Goal: Contribute content: Add original content to the website for others to see

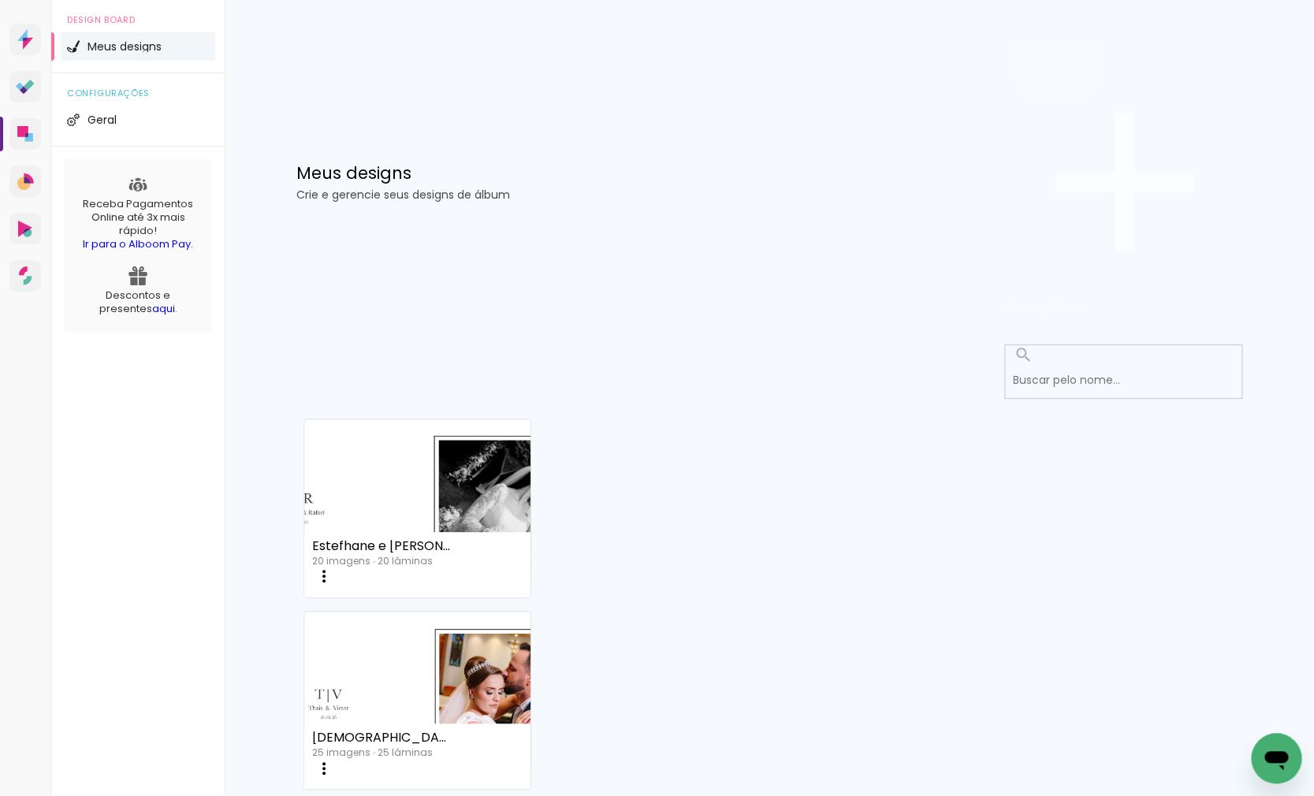
click at [1088, 300] on span "Criar um design" at bounding box center [1047, 307] width 82 height 15
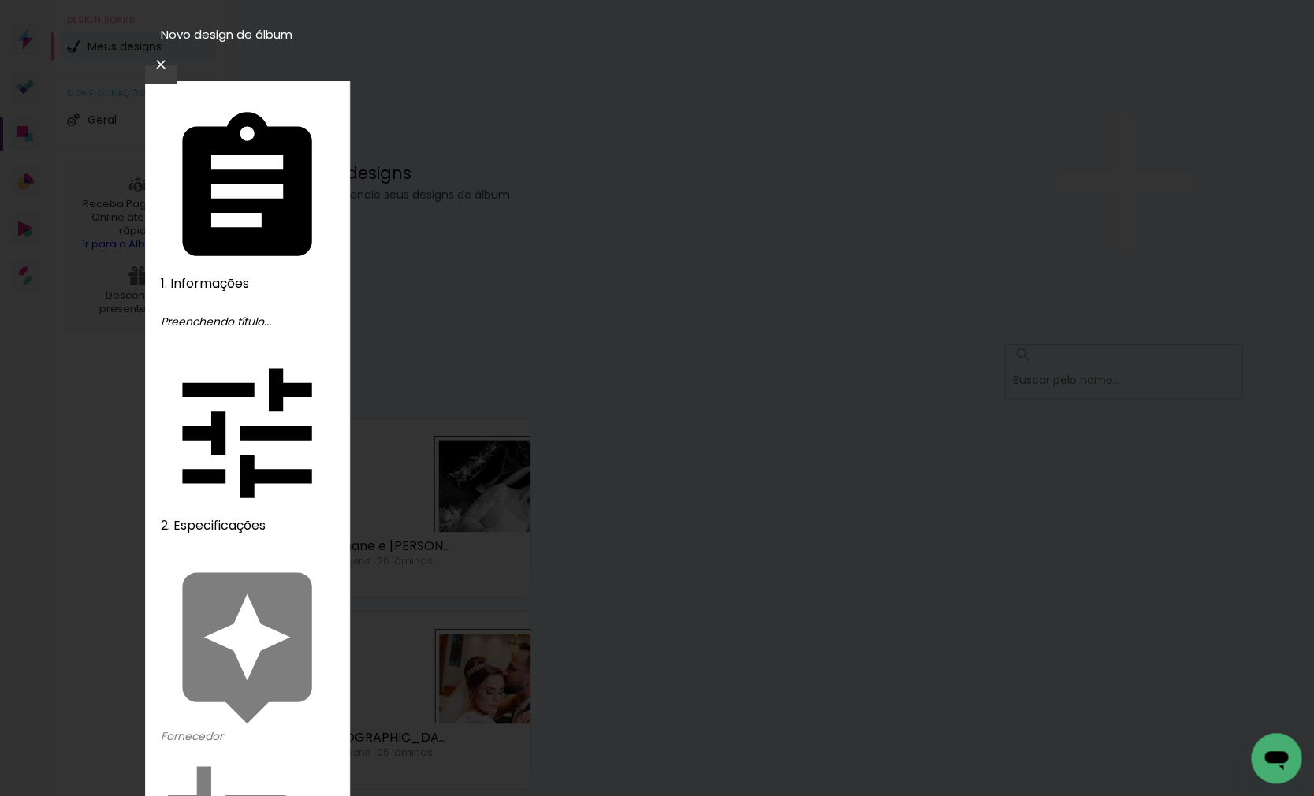
type input "[PERSON_NAME]"
type paper-input "[PERSON_NAME]"
click at [0, 0] on slot "Avançar" at bounding box center [0, 0] width 0 height 0
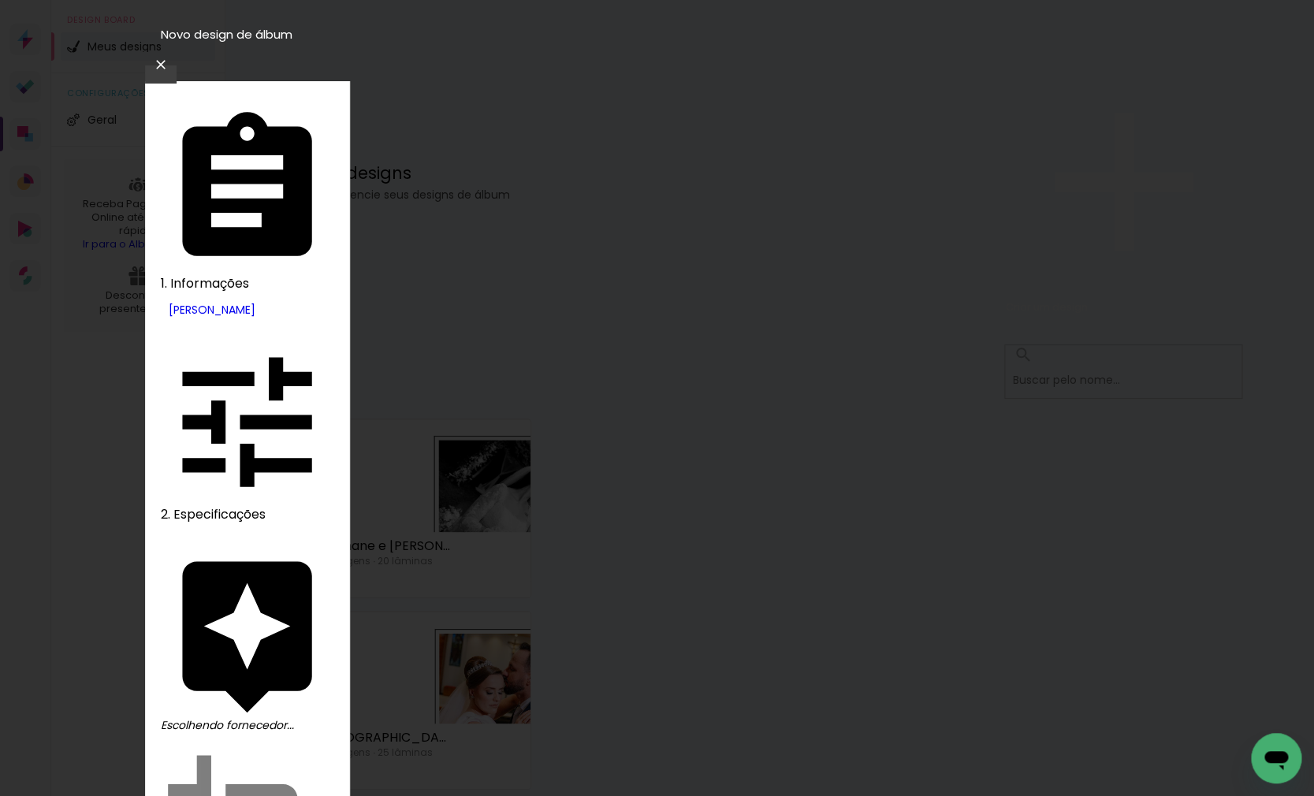
click at [0, 0] on slot "Avançar" at bounding box center [0, 0] width 0 height 0
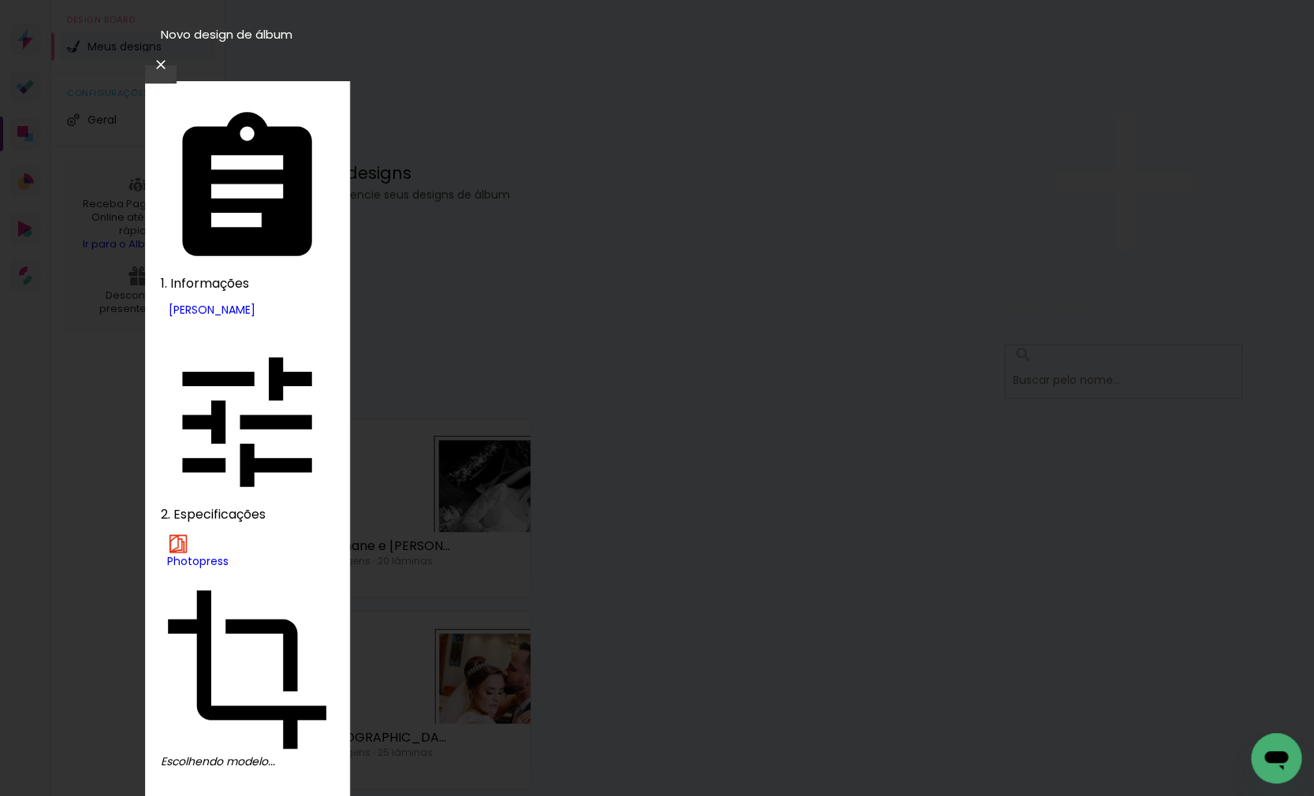
click at [0, 0] on slot "Premium" at bounding box center [0, 0] width 0 height 0
type input "Premium"
click at [0, 0] on slot "Avançar" at bounding box center [0, 0] width 0 height 0
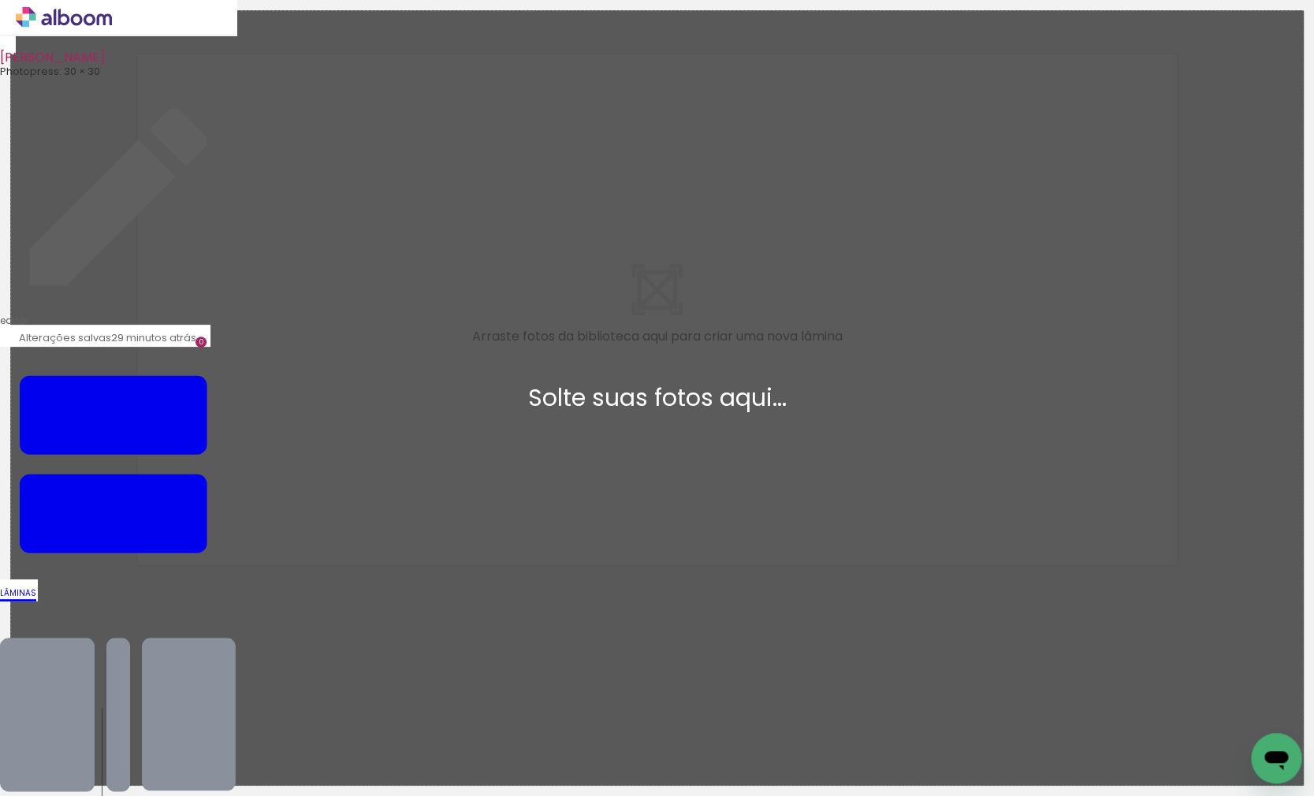
scroll to position [1, 0]
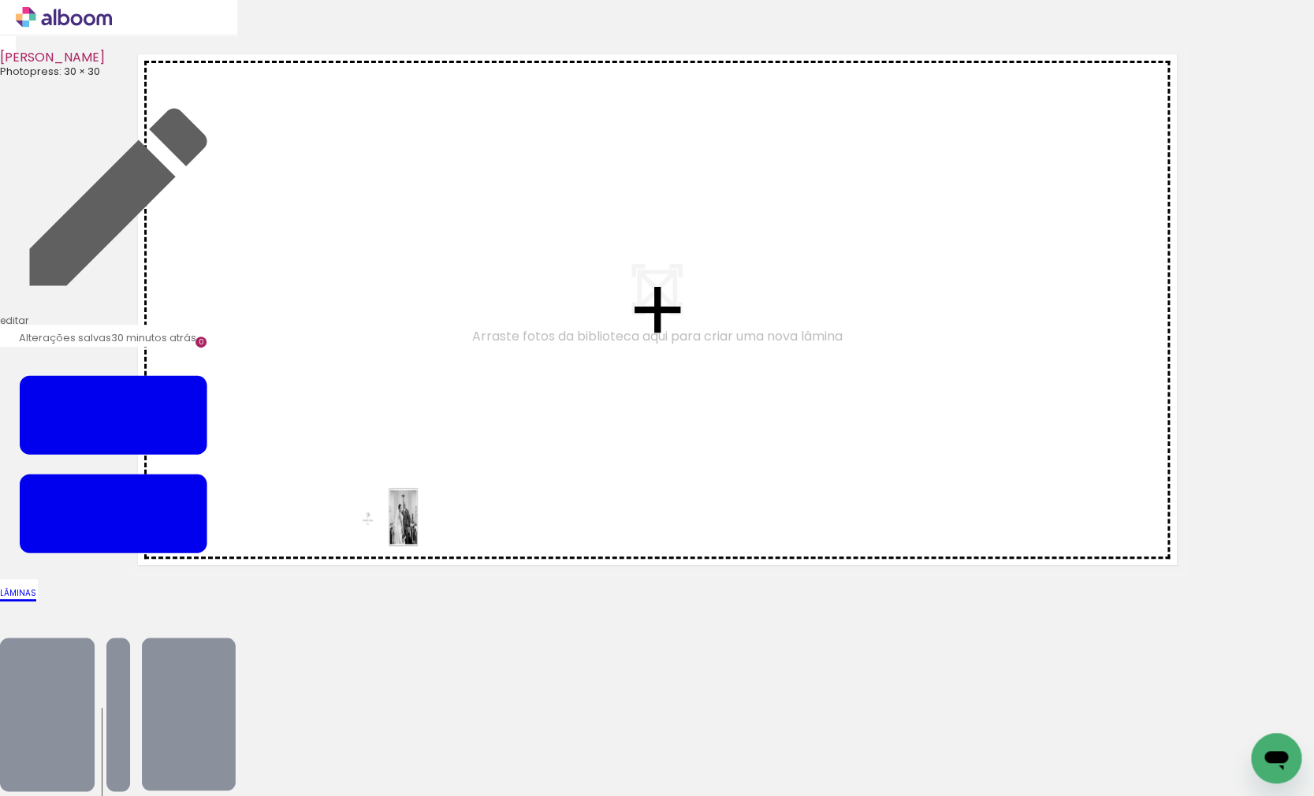
drag, startPoint x: 177, startPoint y: 748, endPoint x: 397, endPoint y: 527, distance: 312.2
click at [397, 527] on quentale-workspace at bounding box center [657, 398] width 1314 height 796
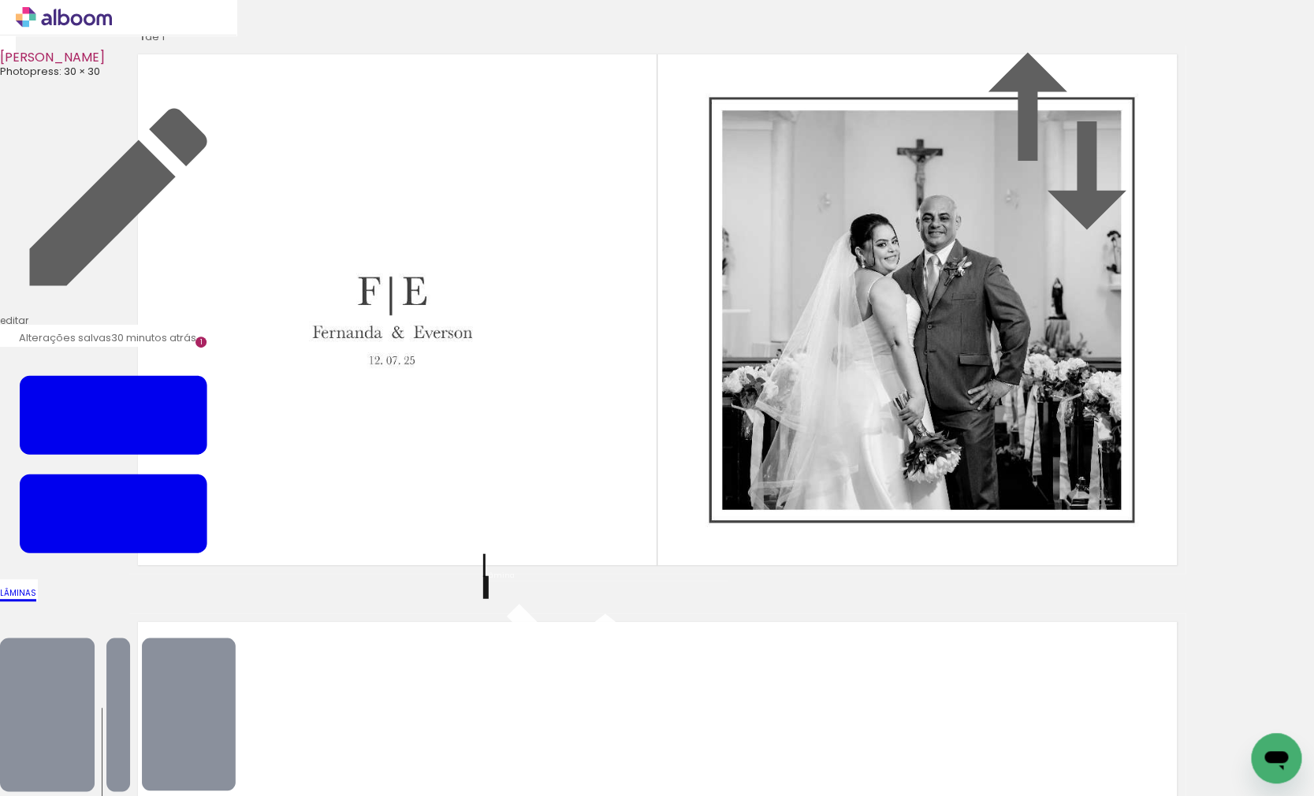
scroll to position [532, 0]
drag, startPoint x: 246, startPoint y: 753, endPoint x: 378, endPoint y: 587, distance: 211.5
click at [378, 587] on quentale-workspace at bounding box center [657, 398] width 1314 height 796
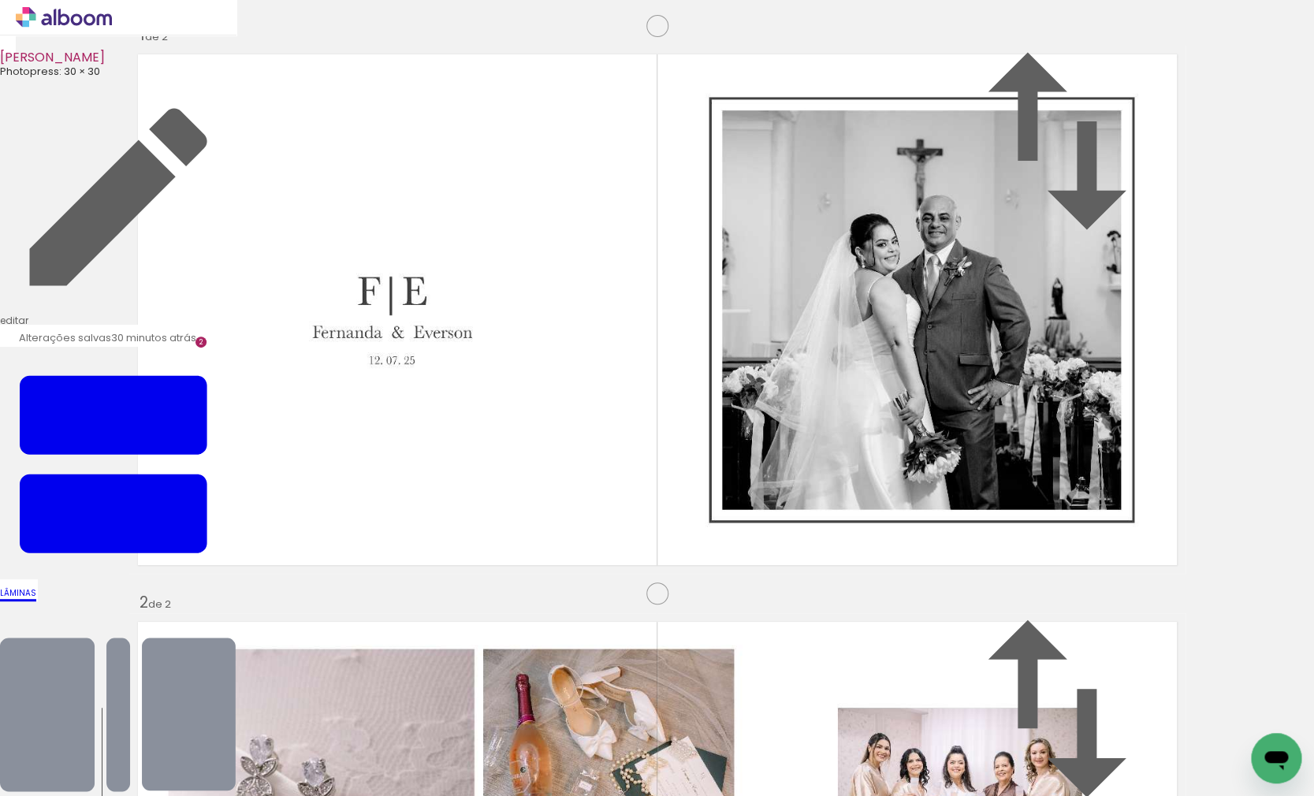
scroll to position [1017, 0]
drag, startPoint x: 344, startPoint y: 747, endPoint x: 382, endPoint y: 618, distance: 134.2
click at [382, 618] on quentale-workspace at bounding box center [657, 398] width 1314 height 796
drag, startPoint x: 441, startPoint y: 763, endPoint x: 460, endPoint y: 664, distance: 101.3
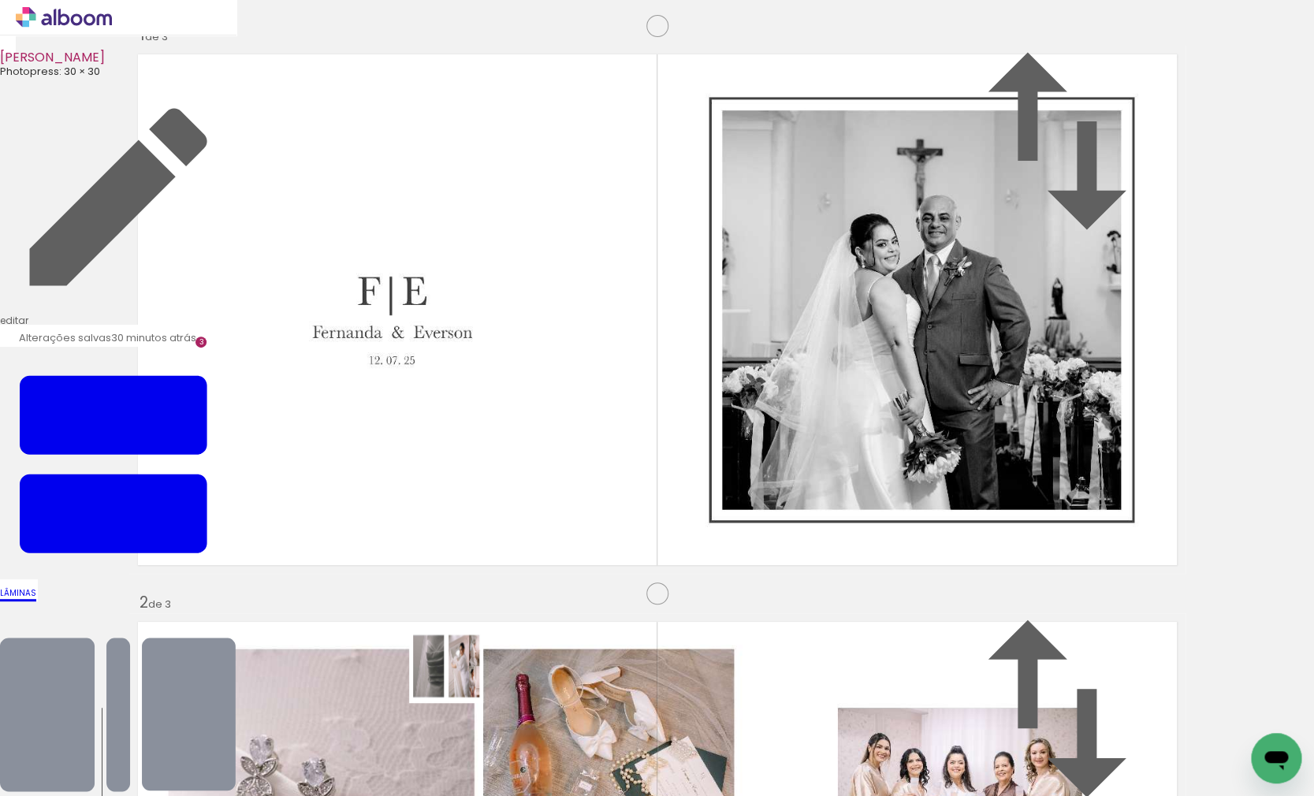
click at [460, 664] on quentale-workspace at bounding box center [657, 398] width 1314 height 796
drag, startPoint x: 501, startPoint y: 736, endPoint x: 510, endPoint y: 640, distance: 95.8
click at [510, 640] on quentale-workspace at bounding box center [657, 398] width 1314 height 796
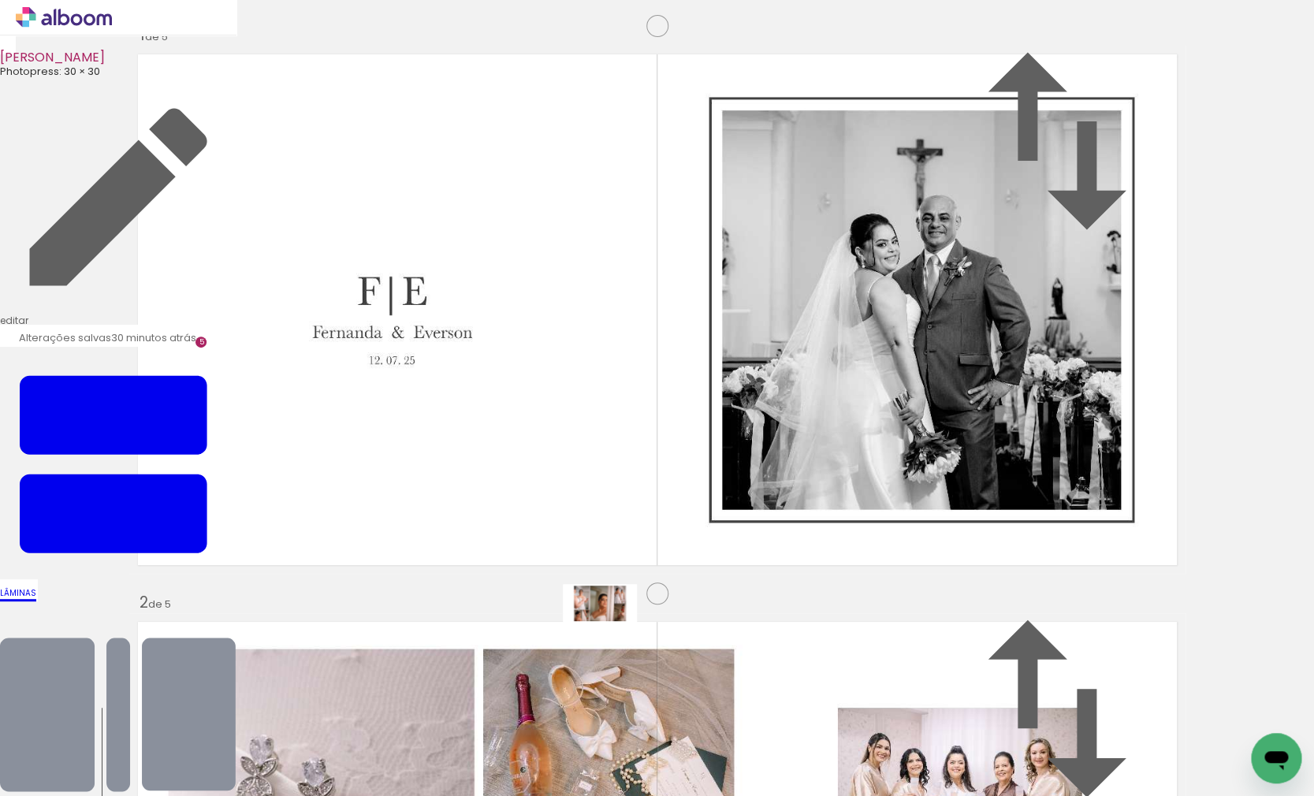
drag, startPoint x: 609, startPoint y: 754, endPoint x: 612, endPoint y: 633, distance: 120.7
click at [612, 633] on quentale-workspace at bounding box center [657, 398] width 1314 height 796
drag, startPoint x: 687, startPoint y: 744, endPoint x: 685, endPoint y: 647, distance: 97.0
click at [685, 647] on quentale-workspace at bounding box center [657, 398] width 1314 height 796
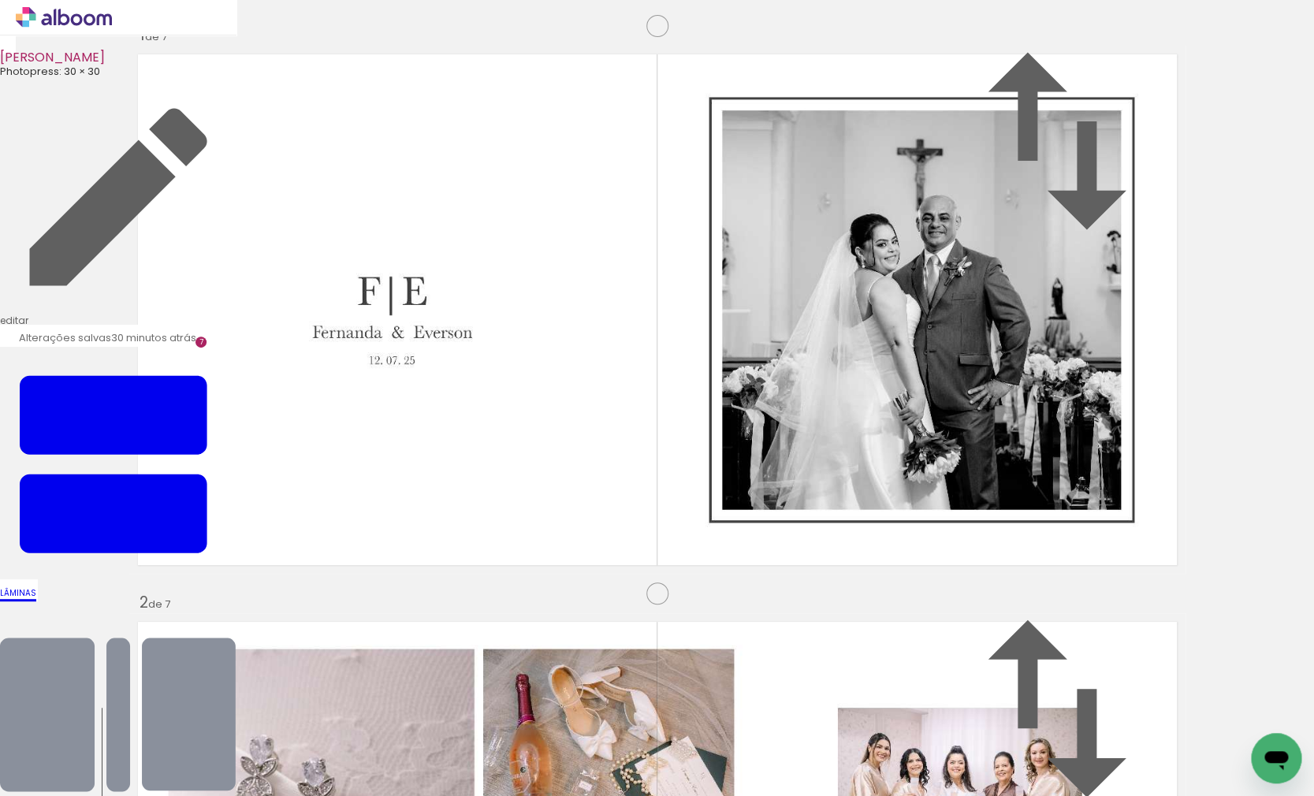
scroll to position [3537, 0]
drag, startPoint x: 796, startPoint y: 740, endPoint x: 778, endPoint y: 634, distance: 108.0
click at [778, 634] on quentale-workspace at bounding box center [657, 398] width 1314 height 796
drag, startPoint x: 852, startPoint y: 754, endPoint x: 807, endPoint y: 628, distance: 133.9
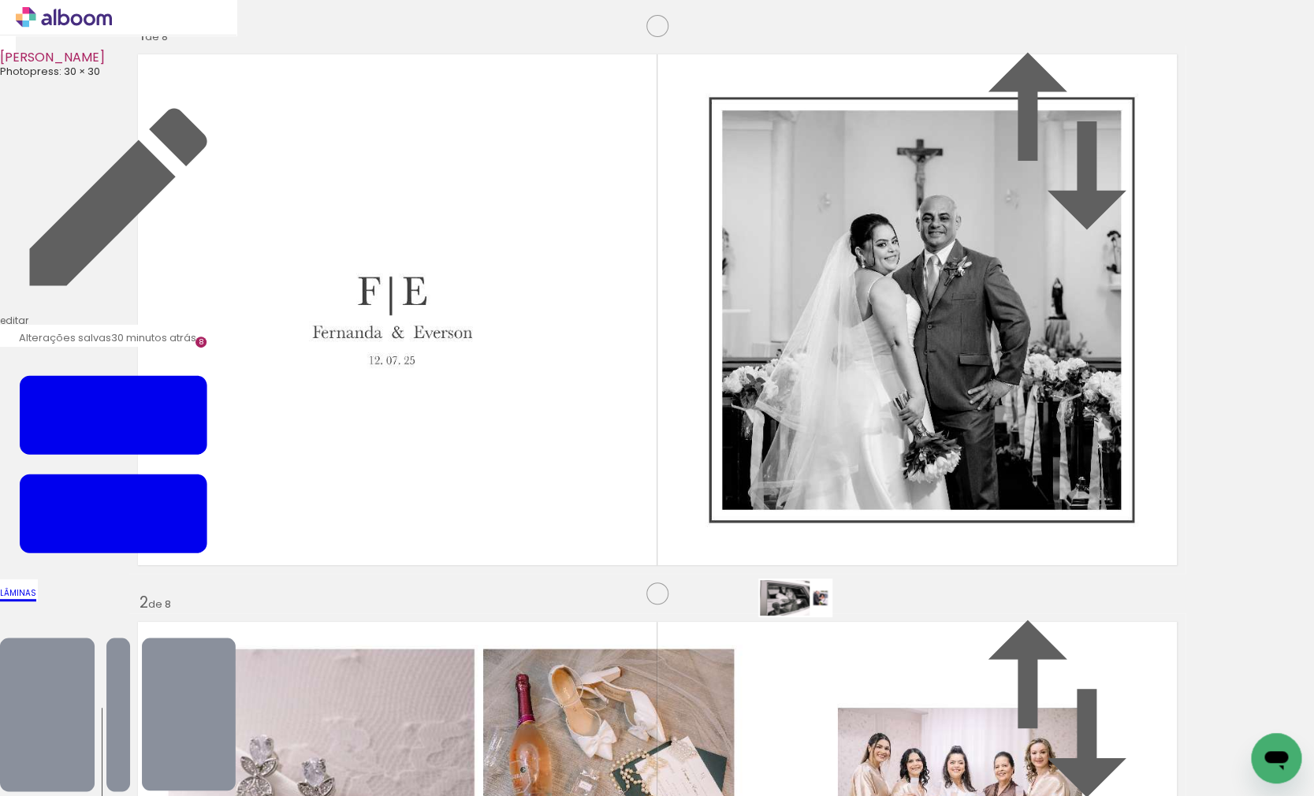
click at [807, 628] on quentale-workspace at bounding box center [657, 398] width 1314 height 796
drag, startPoint x: 958, startPoint y: 743, endPoint x: 928, endPoint y: 634, distance: 112.8
click at [928, 634] on quentale-workspace at bounding box center [657, 398] width 1314 height 796
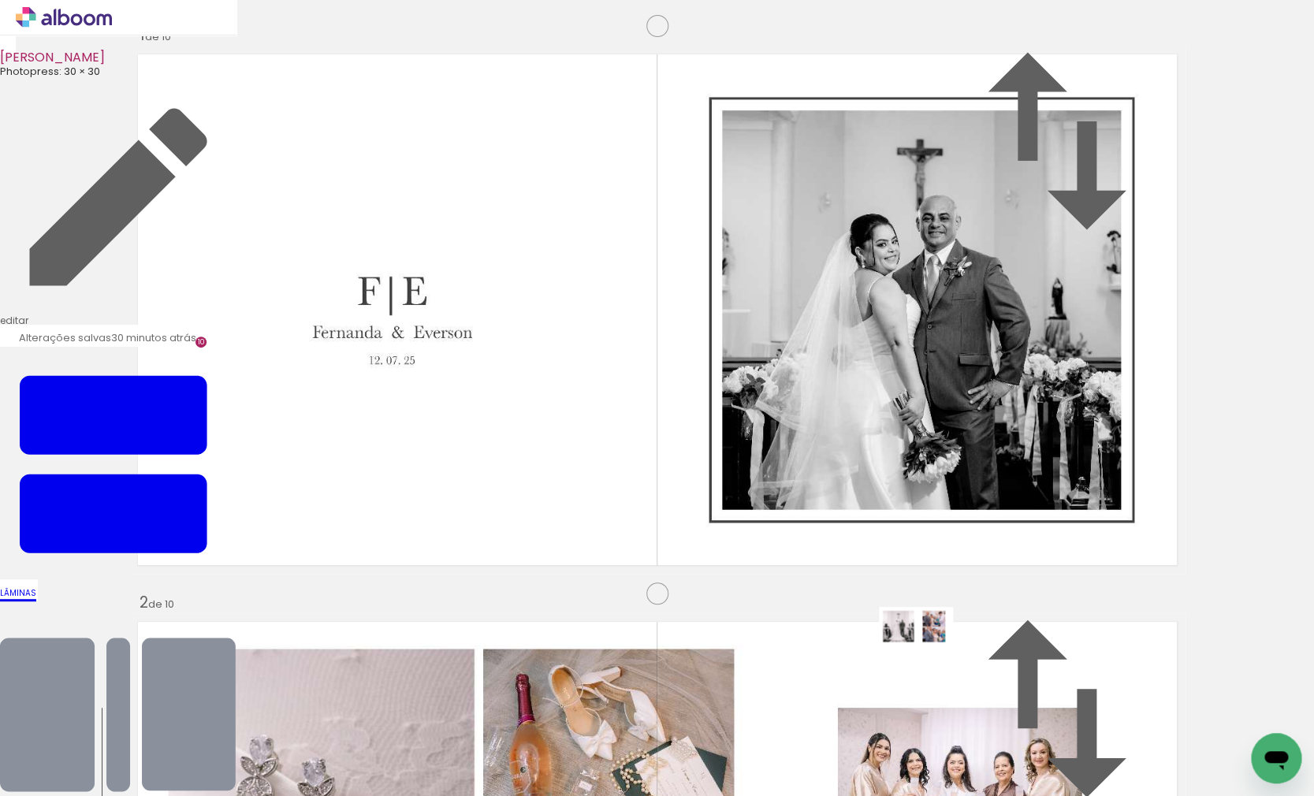
drag, startPoint x: 1074, startPoint y: 756, endPoint x: 928, endPoint y: 656, distance: 177.5
click at [928, 656] on quentale-workspace at bounding box center [657, 398] width 1314 height 796
drag, startPoint x: 657, startPoint y: 739, endPoint x: 653, endPoint y: 631, distance: 107.3
click at [653, 631] on quentale-workspace at bounding box center [657, 398] width 1314 height 796
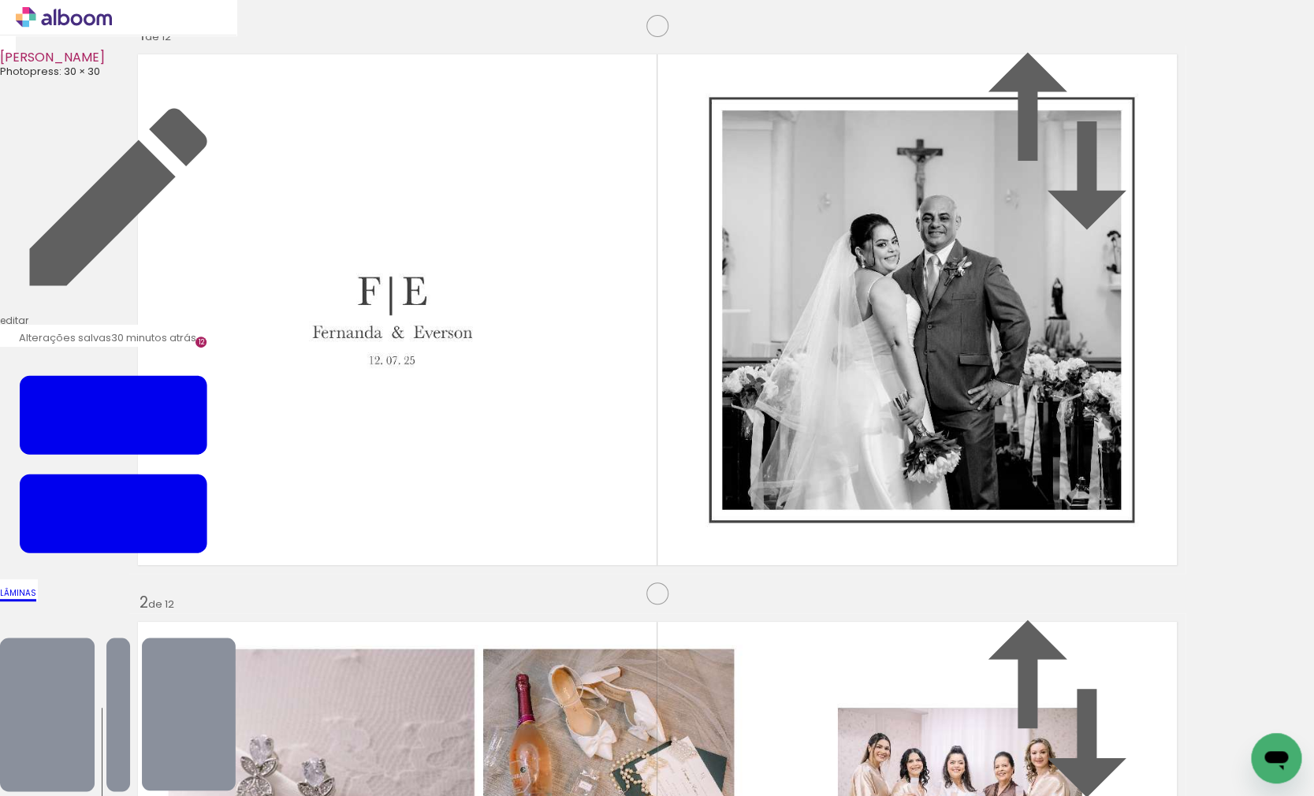
scroll to position [6407, 0]
drag, startPoint x: 763, startPoint y: 741, endPoint x: 765, endPoint y: 665, distance: 75.7
click at [765, 665] on quentale-workspace at bounding box center [657, 398] width 1314 height 796
drag, startPoint x: 842, startPoint y: 747, endPoint x: 793, endPoint y: 673, distance: 88.1
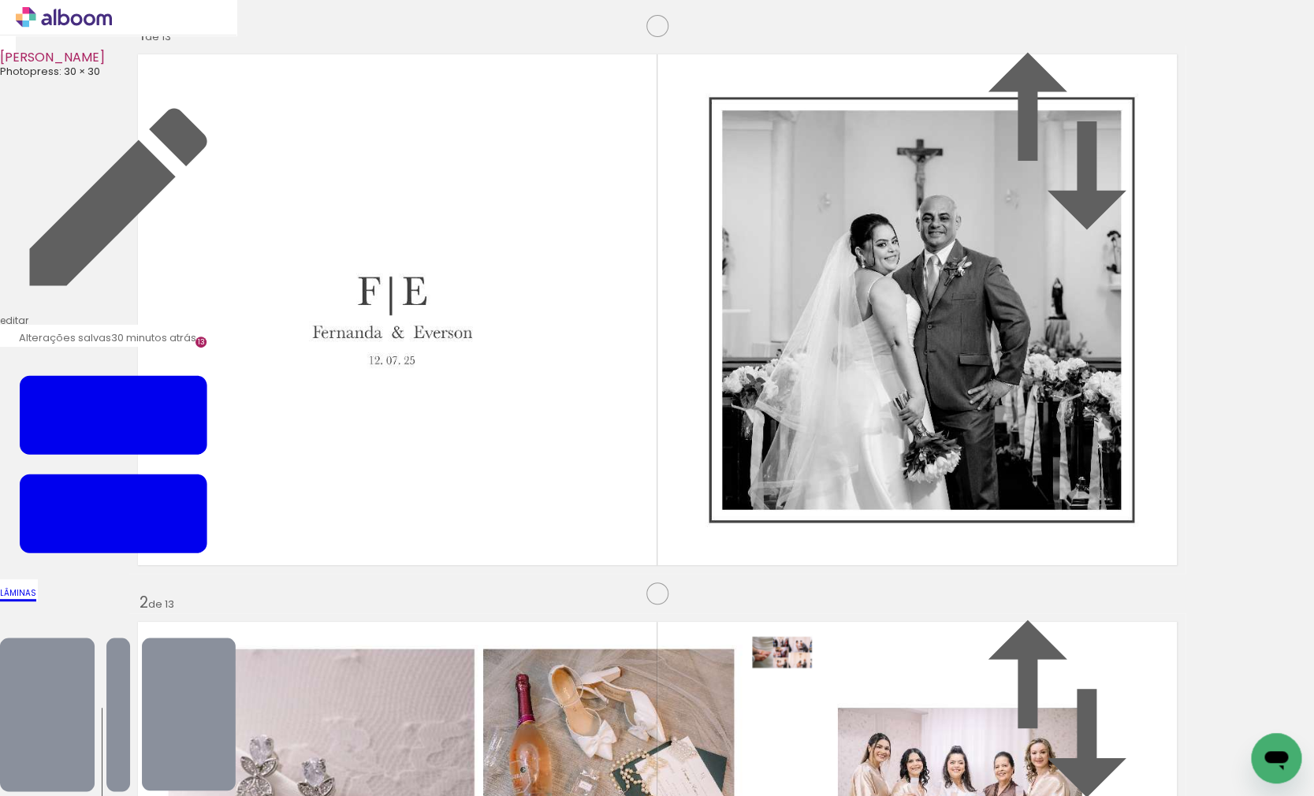
click at [793, 673] on quentale-workspace at bounding box center [657, 398] width 1314 height 796
drag, startPoint x: 926, startPoint y: 749, endPoint x: 900, endPoint y: 658, distance: 94.3
click at [900, 658] on quentale-workspace at bounding box center [657, 398] width 1314 height 796
drag, startPoint x: 996, startPoint y: 743, endPoint x: 922, endPoint y: 656, distance: 114.2
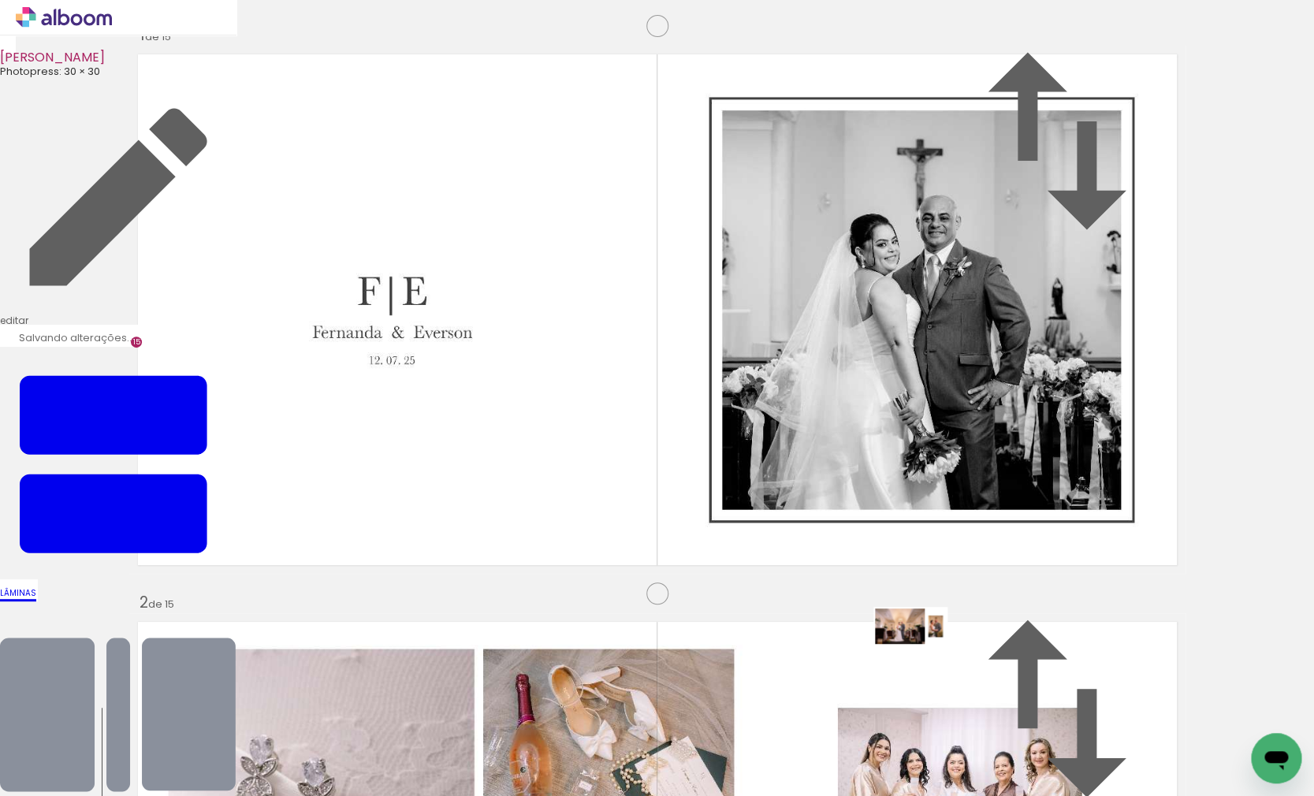
click at [922, 656] on quentale-workspace at bounding box center [657, 398] width 1314 height 796
drag, startPoint x: 1088, startPoint y: 732, endPoint x: 929, endPoint y: 619, distance: 194.9
click at [929, 619] on quentale-workspace at bounding box center [657, 398] width 1314 height 796
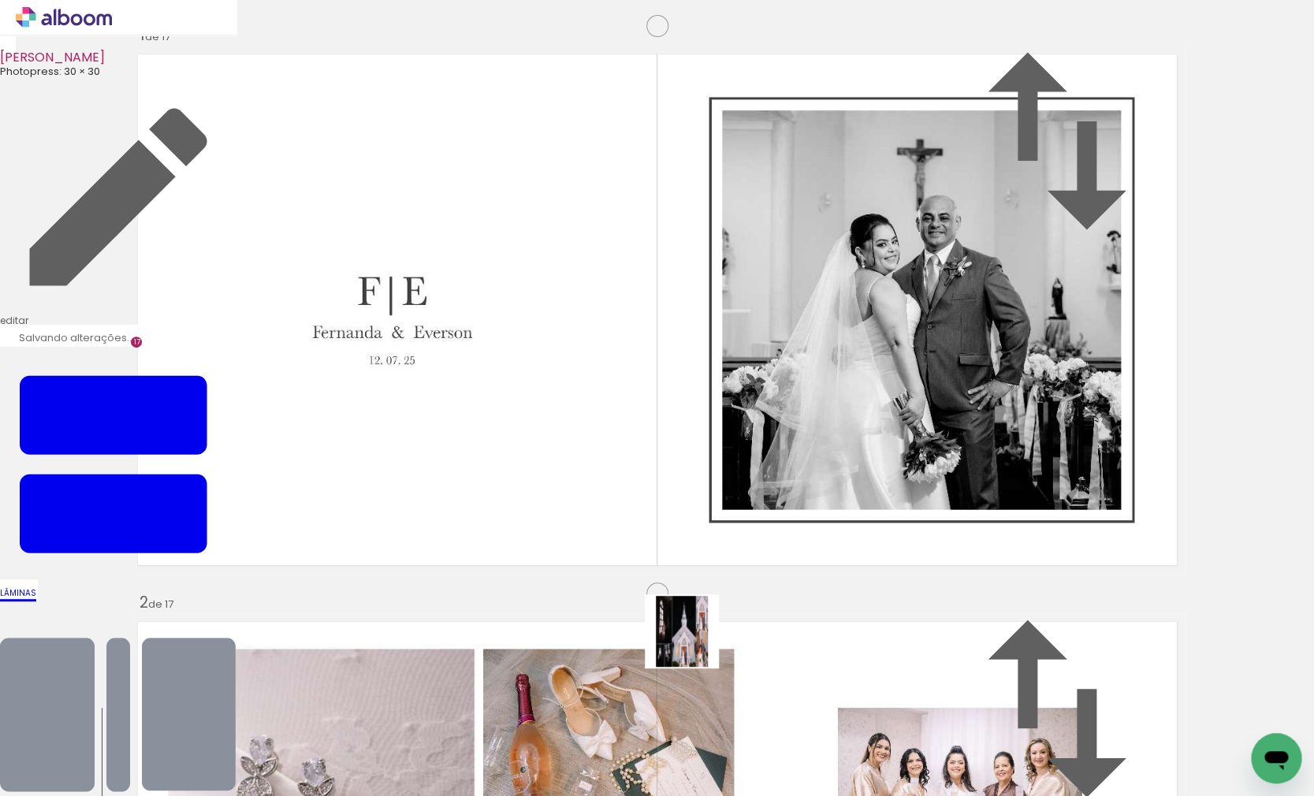
drag, startPoint x: 695, startPoint y: 746, endPoint x: 694, endPoint y: 643, distance: 102.5
click at [694, 643] on quentale-workspace at bounding box center [657, 398] width 1314 height 796
drag, startPoint x: 779, startPoint y: 748, endPoint x: 789, endPoint y: 662, distance: 86.5
click at [789, 662] on quentale-workspace at bounding box center [657, 398] width 1314 height 796
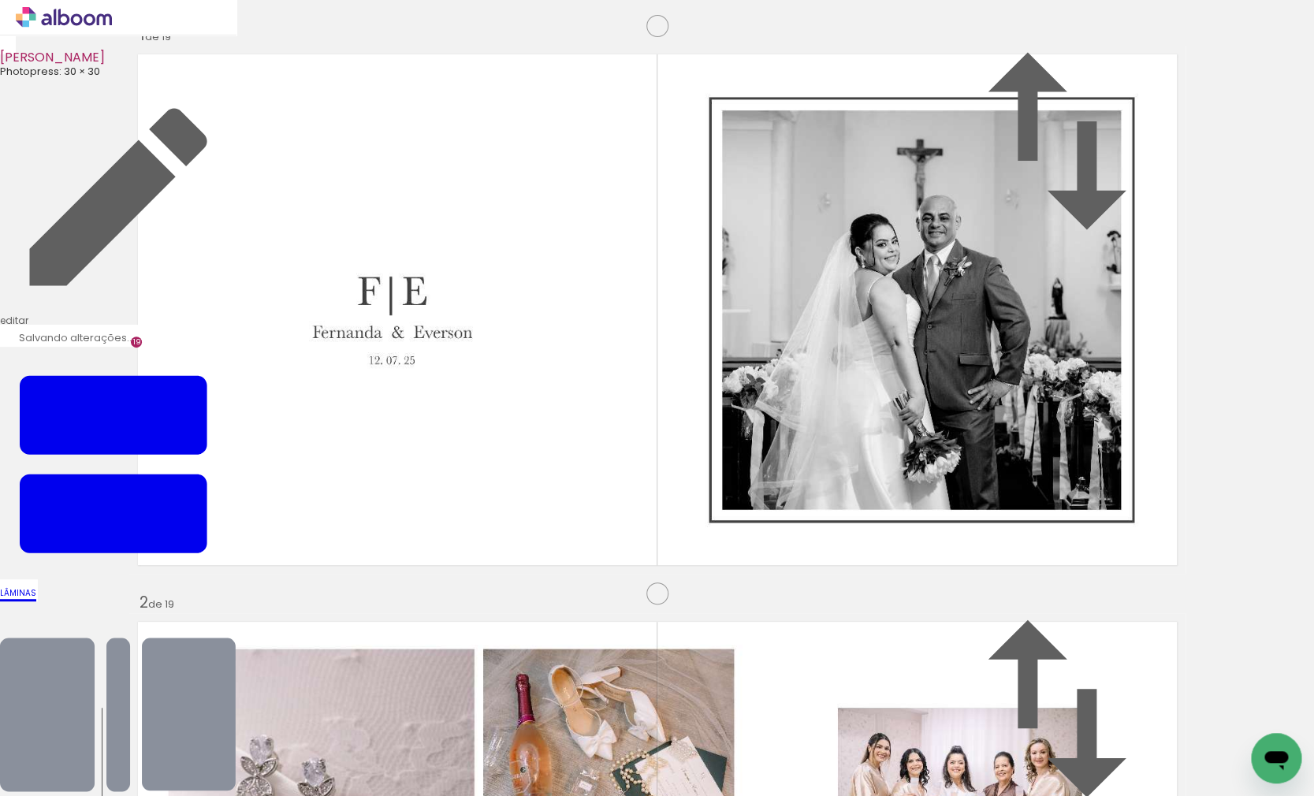
scroll to position [10355, 0]
drag, startPoint x: 862, startPoint y: 739, endPoint x: 835, endPoint y: 672, distance: 72.5
click at [835, 672] on quentale-workspace at bounding box center [657, 398] width 1314 height 796
drag, startPoint x: 965, startPoint y: 752, endPoint x: 923, endPoint y: 671, distance: 91.3
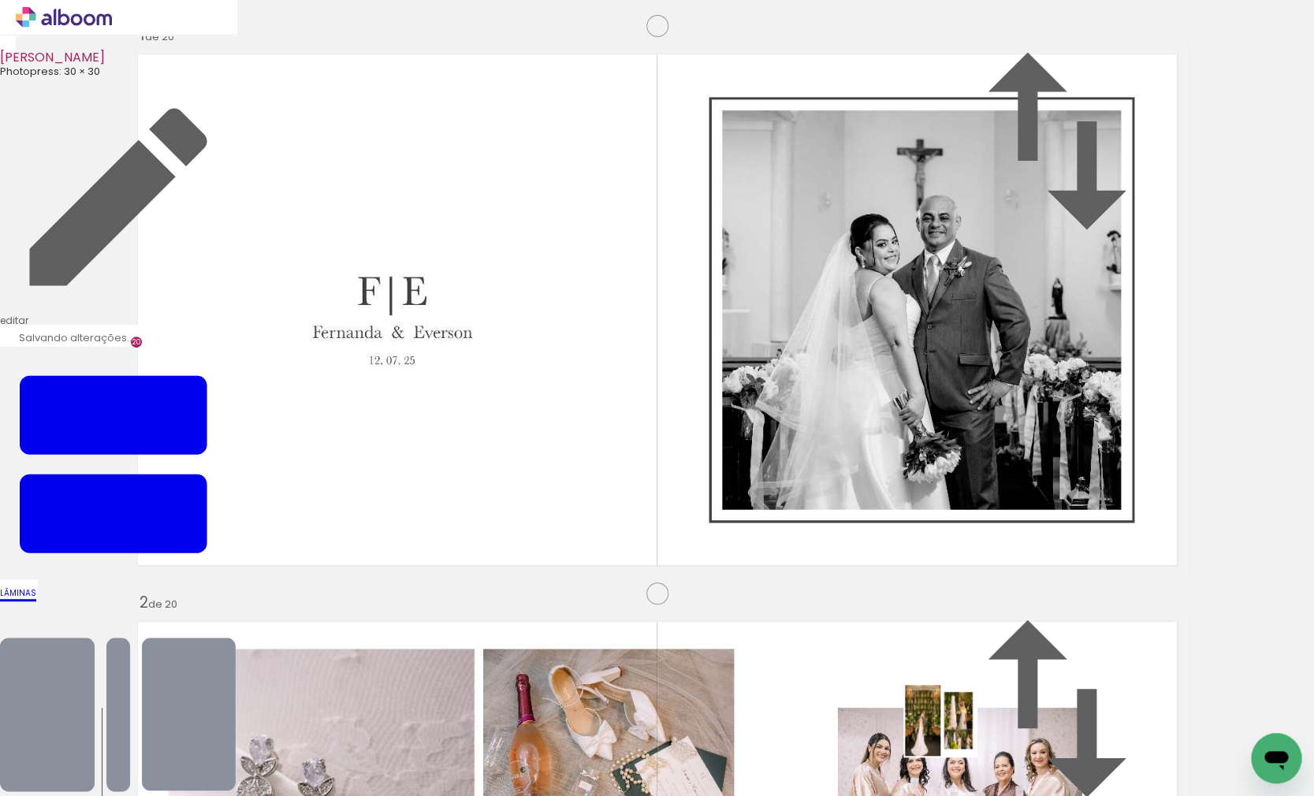
click at [923, 671] on quentale-workspace at bounding box center [657, 398] width 1314 height 796
drag, startPoint x: 1033, startPoint y: 750, endPoint x: 970, endPoint y: 684, distance: 90.9
click at [970, 684] on quentale-workspace at bounding box center [657, 398] width 1314 height 796
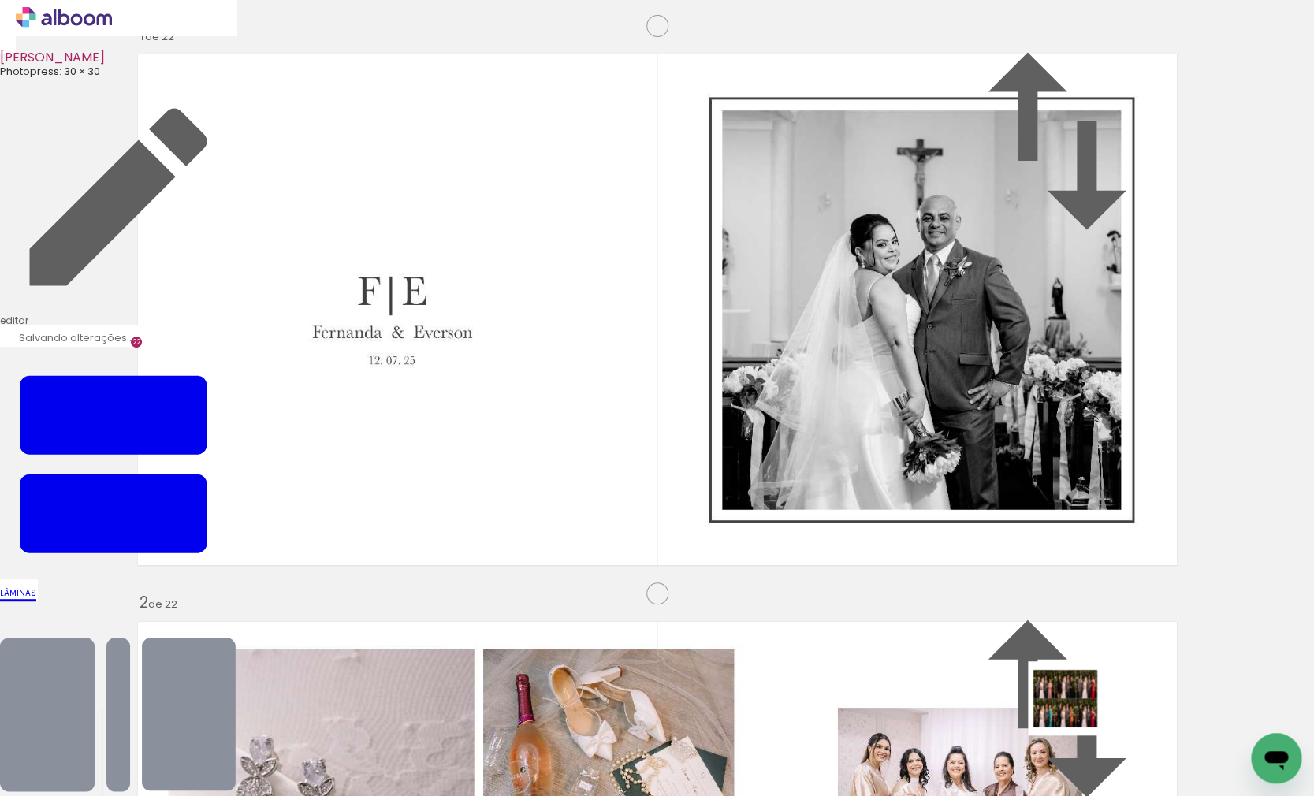
click at [1049, 672] on quentale-workspace at bounding box center [657, 398] width 1314 height 796
drag, startPoint x: 914, startPoint y: 750, endPoint x: 884, endPoint y: 631, distance: 123.5
click at [884, 631] on quentale-workspace at bounding box center [657, 398] width 1314 height 796
drag, startPoint x: 978, startPoint y: 730, endPoint x: 924, endPoint y: 667, distance: 83.3
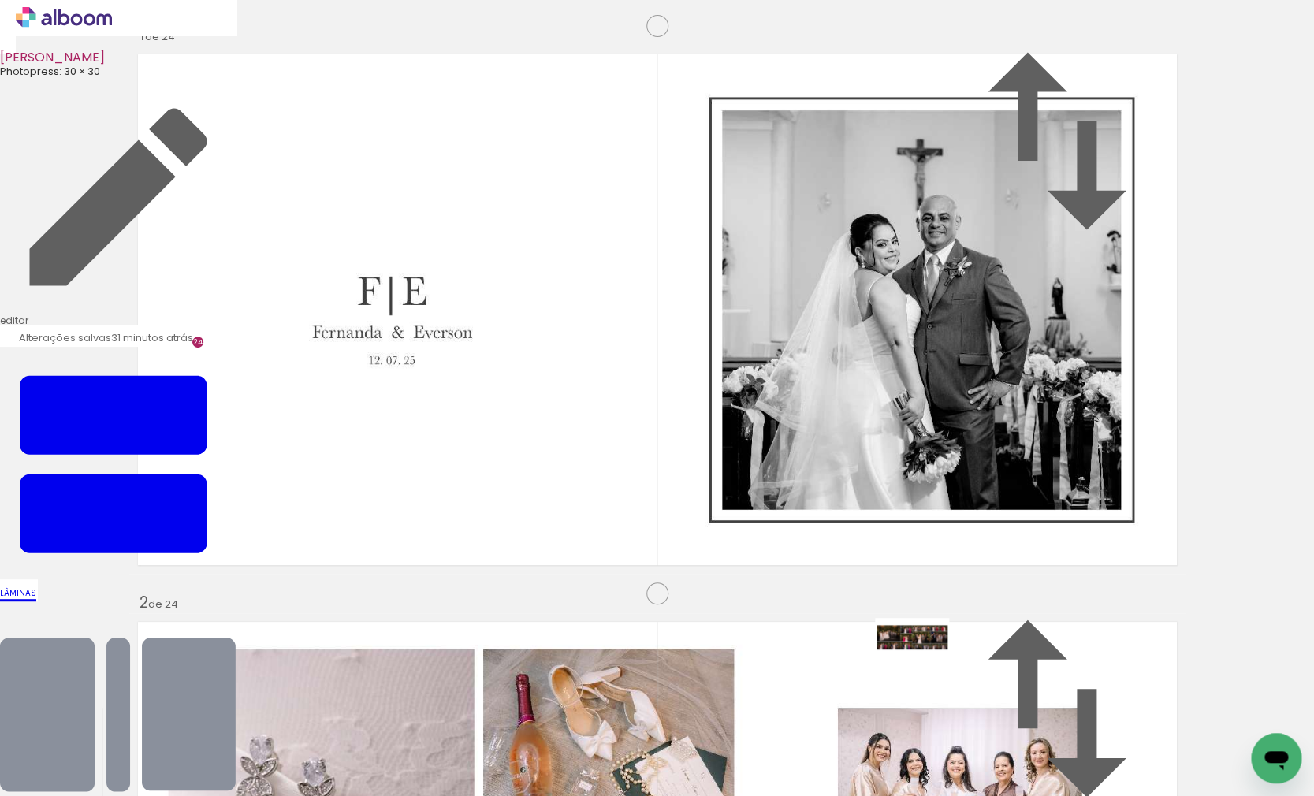
click at [924, 667] on quentale-workspace at bounding box center [657, 398] width 1314 height 796
drag, startPoint x: 1065, startPoint y: 743, endPoint x: 1004, endPoint y: 654, distance: 108.4
click at [1004, 654] on quentale-workspace at bounding box center [657, 398] width 1314 height 796
drag, startPoint x: 1165, startPoint y: 752, endPoint x: 1053, endPoint y: 668, distance: 140.2
click at [1053, 668] on quentale-workspace at bounding box center [657, 398] width 1314 height 796
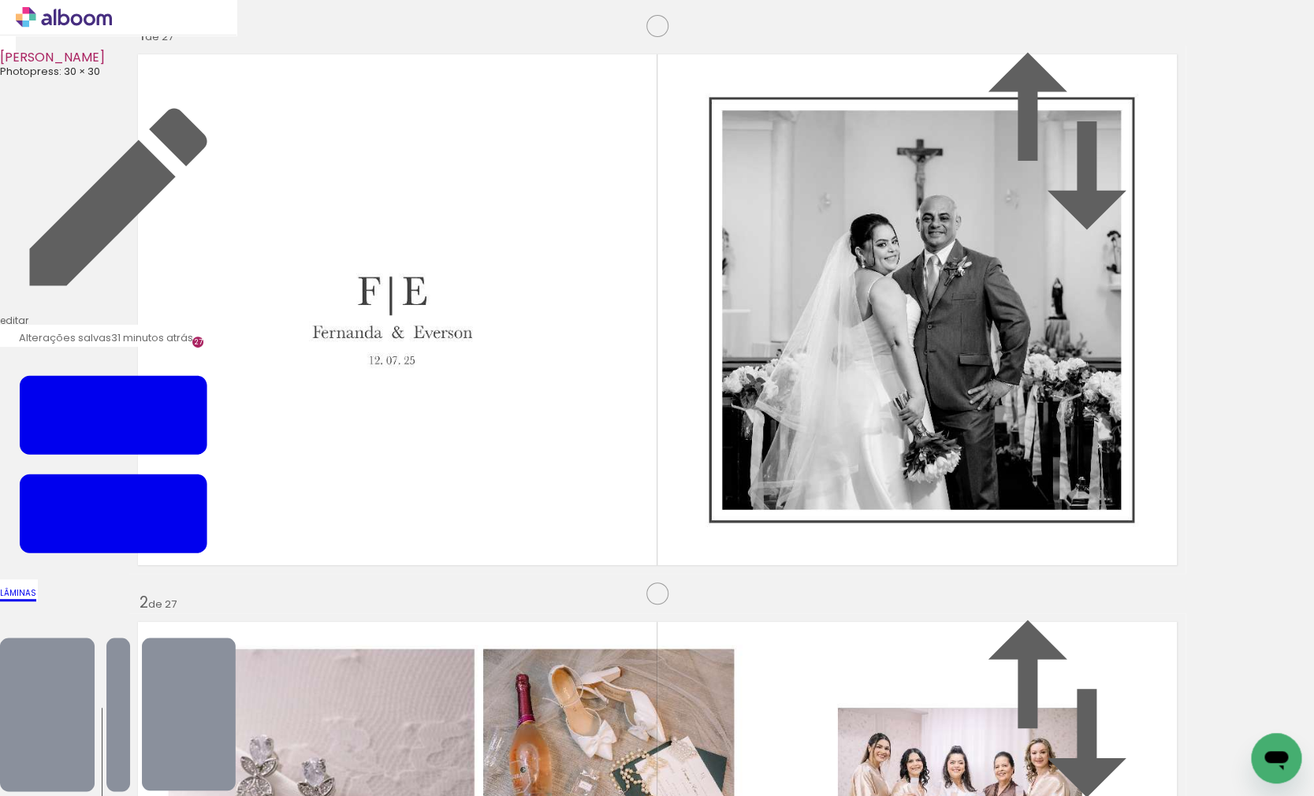
scroll to position [14837, 0]
drag, startPoint x: 1226, startPoint y: 739, endPoint x: 1068, endPoint y: 682, distance: 167.6
click at [1068, 682] on quentale-workspace at bounding box center [657, 398] width 1314 height 796
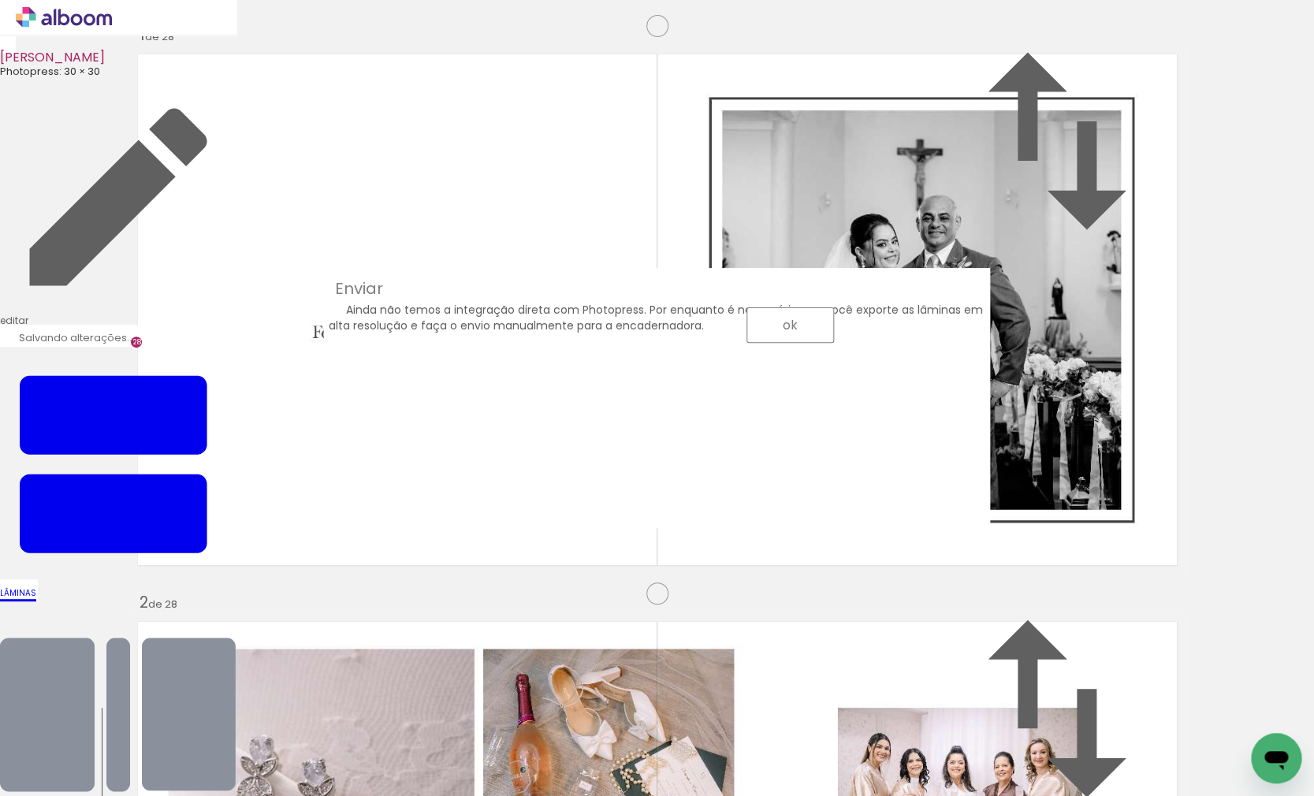
scroll to position [15022, 0]
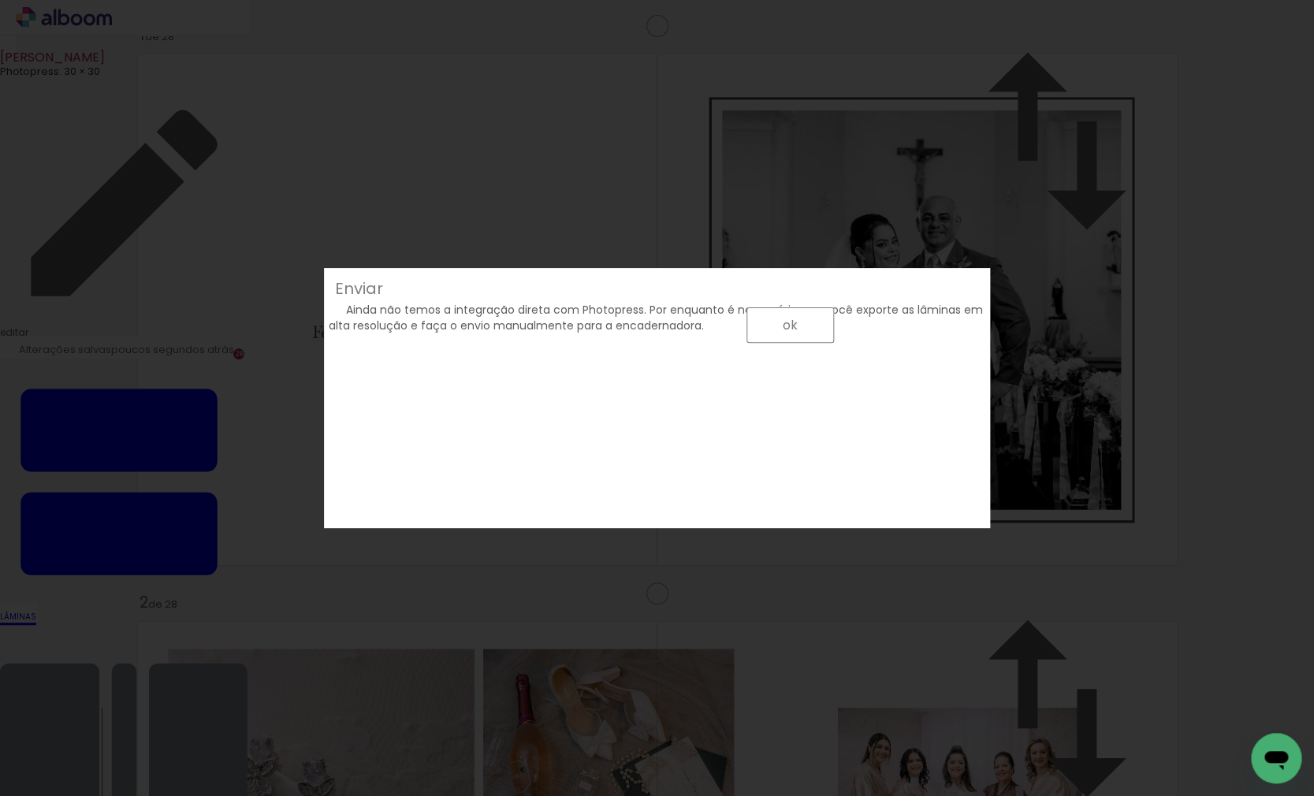
click at [561, 330] on div "Ainda não temos a integração direta com Photopress. Por enquanto é necessário q…" at bounding box center [656, 309] width 654 height 49
click at [834, 343] on paper-button "ok" at bounding box center [791, 324] width 88 height 35
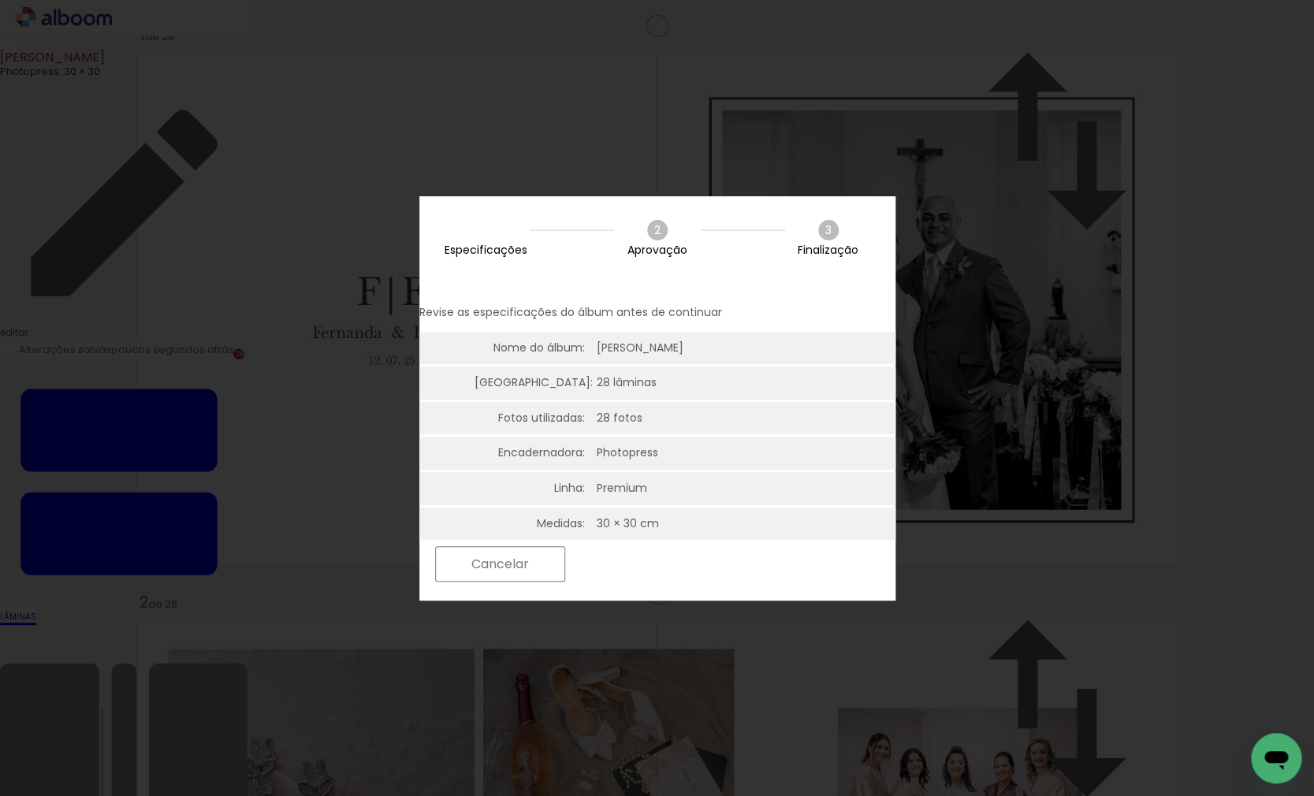
click at [0, 0] on slot "Próximo" at bounding box center [0, 0] width 0 height 0
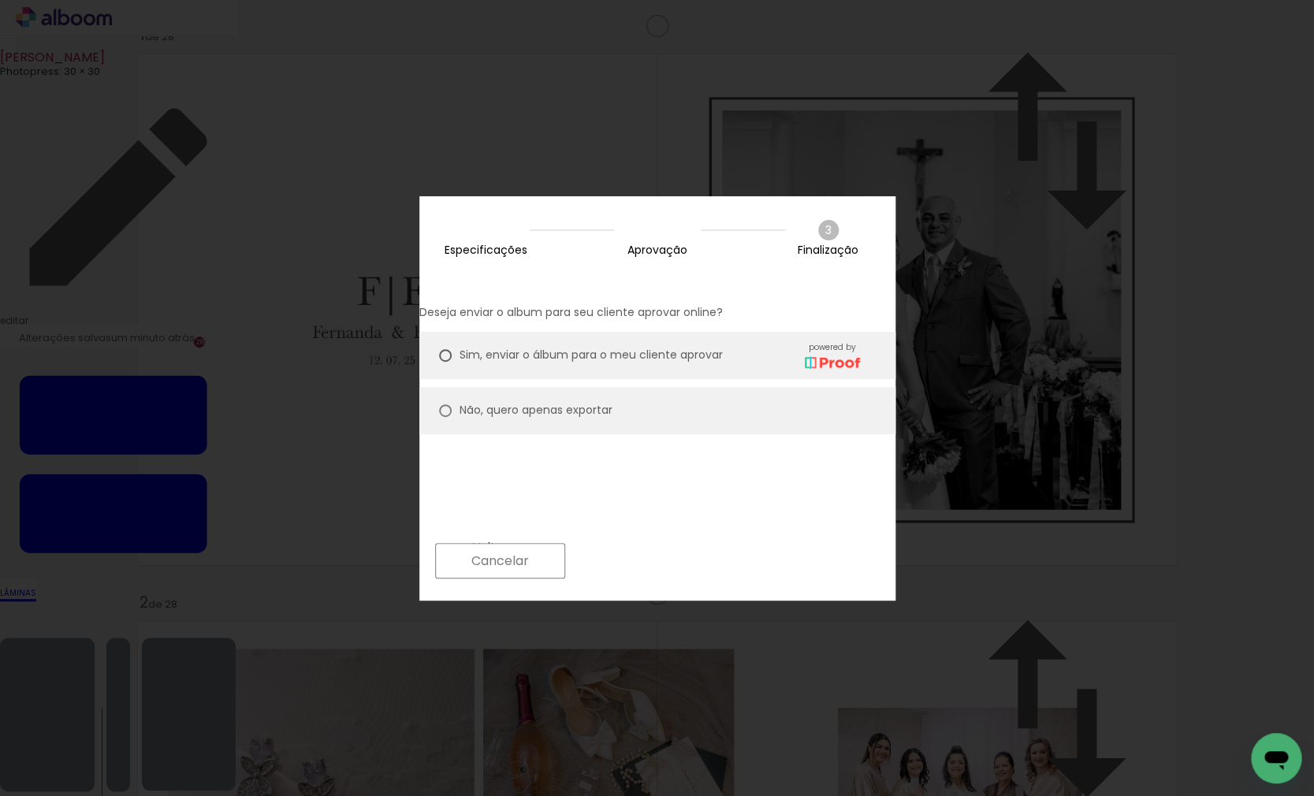
click at [695, 564] on paper-button "Próximo" at bounding box center [633, 561] width 121 height 34
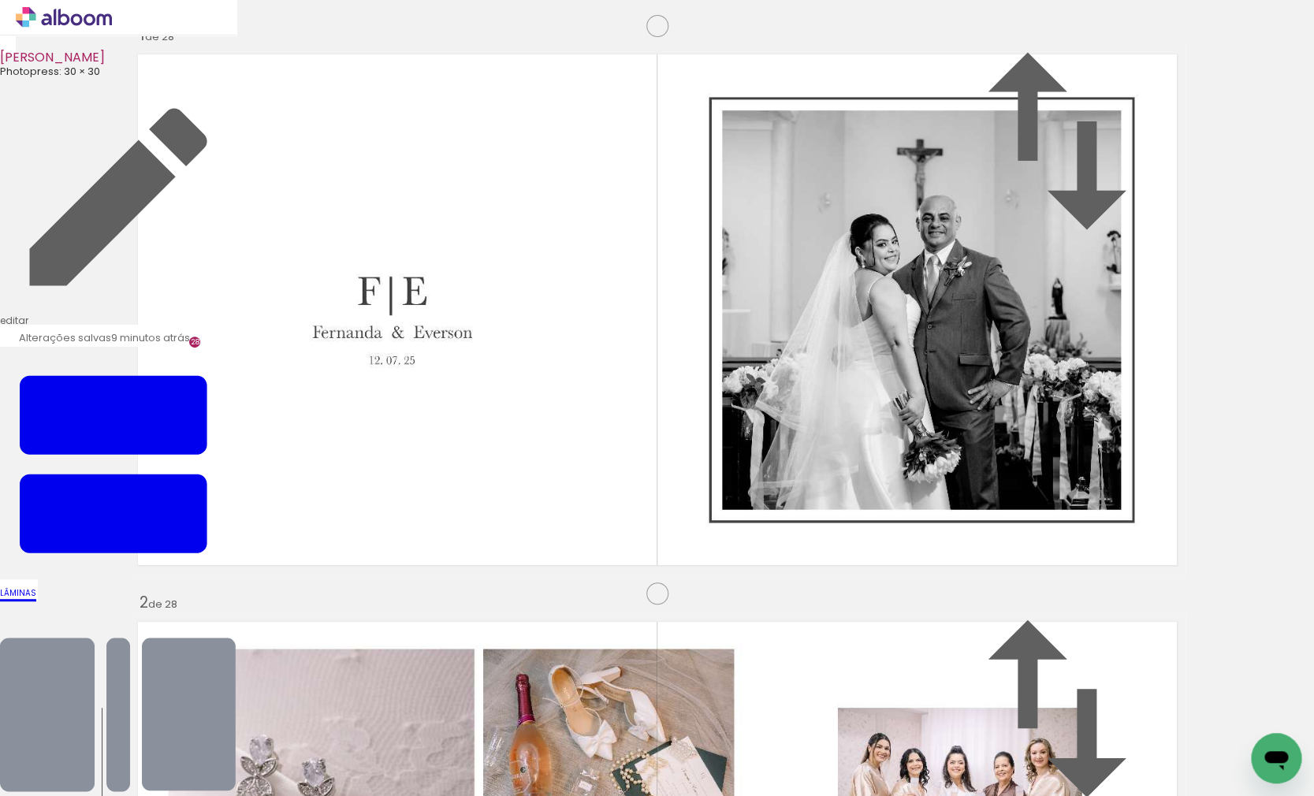
scroll to position [15022, 0]
